Goal: Information Seeking & Learning: Learn about a topic

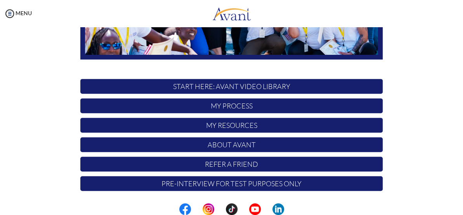
scroll to position [185, 0]
click at [237, 104] on p "My Process" at bounding box center [231, 105] width 302 height 15
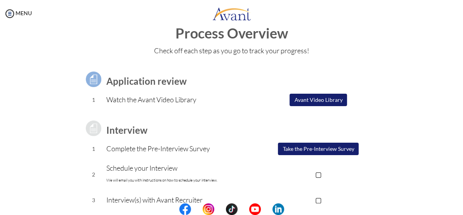
scroll to position [0, 0]
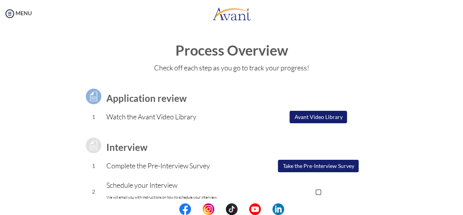
click at [322, 118] on button "Avant Video Library" at bounding box center [317, 117] width 57 height 12
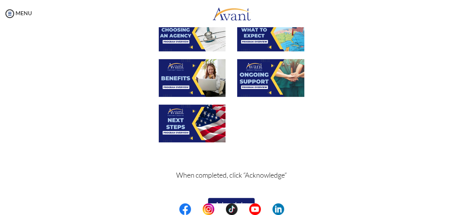
scroll to position [264, 0]
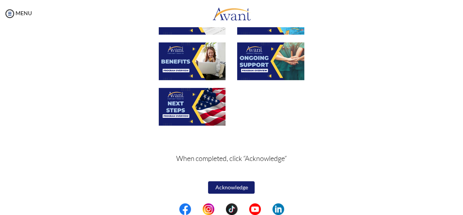
click at [233, 181] on button "Acknowledge" at bounding box center [231, 187] width 47 height 12
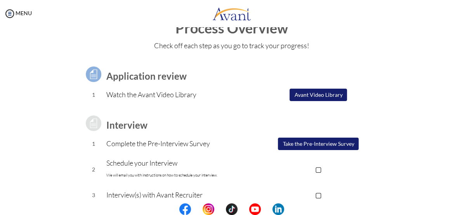
scroll to position [12, 0]
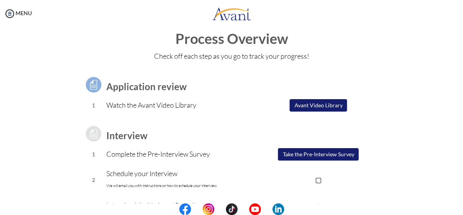
click at [326, 107] on button "Avant Video Library" at bounding box center [317, 105] width 57 height 12
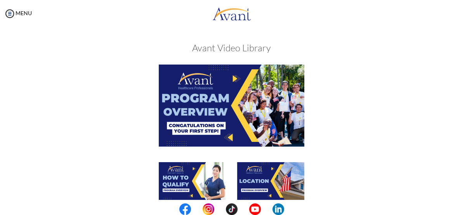
click at [231, 107] on img at bounding box center [231, 104] width 145 height 81
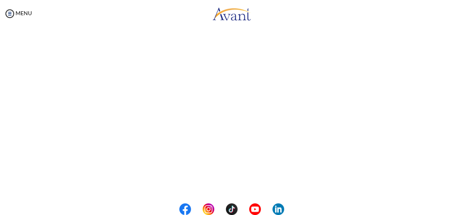
scroll to position [129, 0]
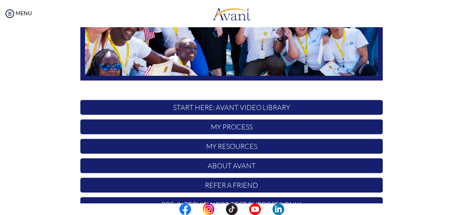
scroll to position [176, 0]
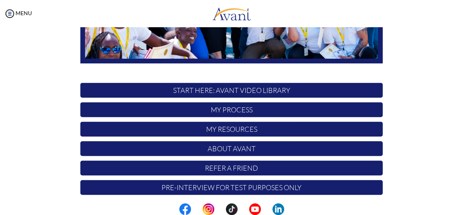
click at [229, 109] on p "My Process" at bounding box center [231, 109] width 302 height 15
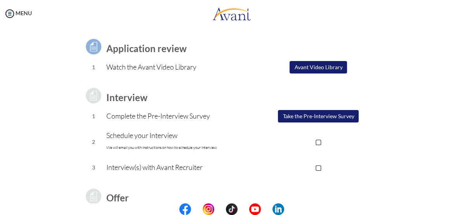
scroll to position [12, 0]
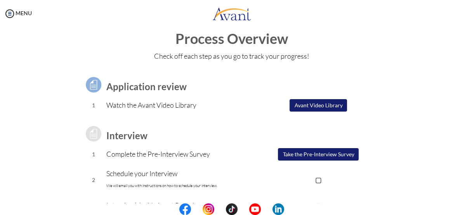
click at [330, 105] on button "Avant Video Library" at bounding box center [317, 105] width 57 height 12
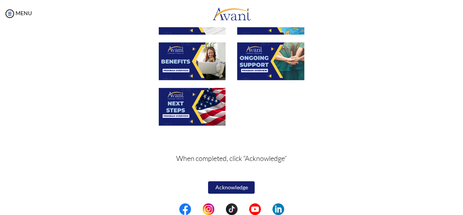
scroll to position [264, 0]
click at [191, 99] on img at bounding box center [192, 107] width 67 height 38
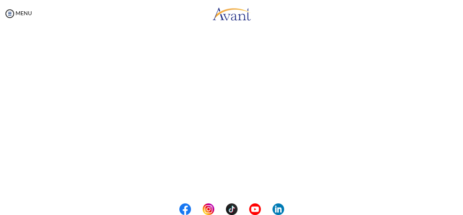
scroll to position [141, 0]
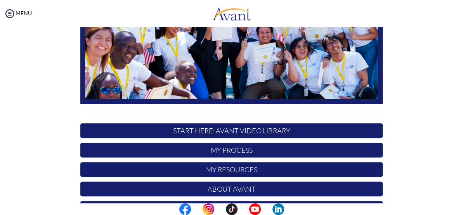
scroll to position [141, 0]
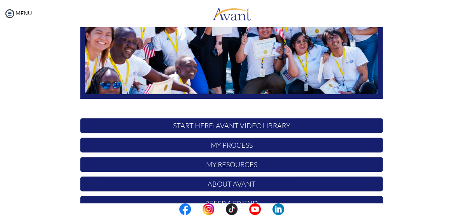
click at [255, 126] on p "START HERE: Avant Video Library" at bounding box center [231, 125] width 302 height 15
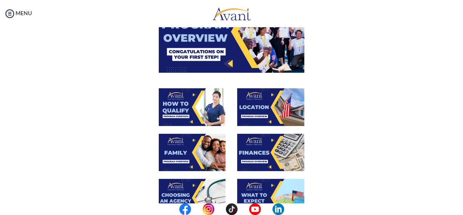
scroll to position [35, 0]
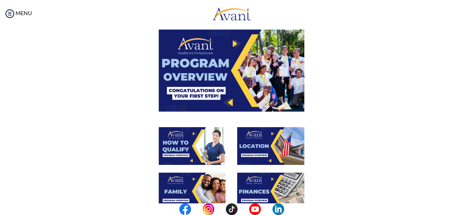
click at [236, 66] on img at bounding box center [231, 69] width 145 height 81
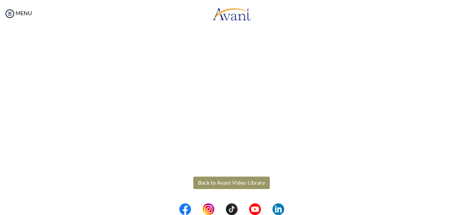
scroll to position [129, 0]
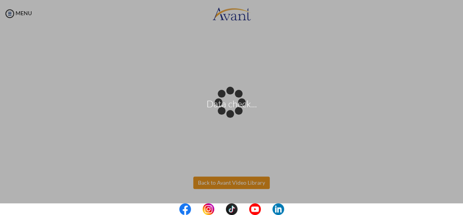
click at [226, 178] on body "Data check... Maintenance break. Please come back in 2 hours. MENU My Status Wh…" at bounding box center [231, 107] width 463 height 215
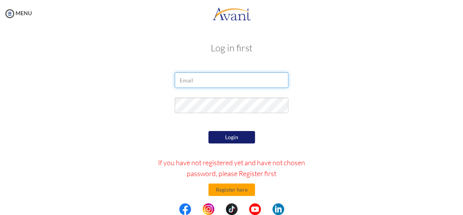
click at [188, 81] on input "email" at bounding box center [232, 80] width 114 height 16
type input "[EMAIL_ADDRESS][DOMAIN_NAME]"
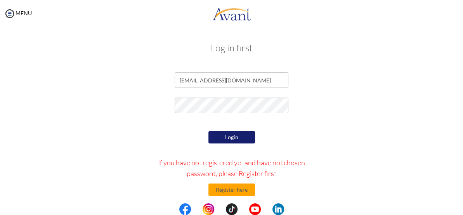
click at [231, 140] on button "Login" at bounding box center [231, 137] width 47 height 12
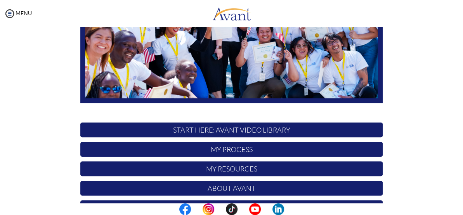
scroll to position [141, 0]
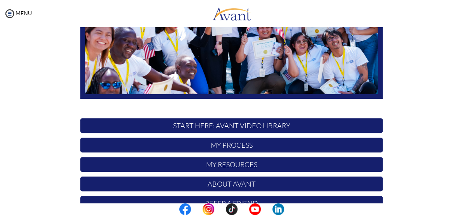
click at [250, 147] on p "My Process" at bounding box center [231, 144] width 302 height 15
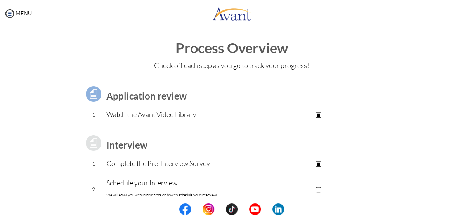
scroll to position [0, 0]
